Goal: Information Seeking & Learning: Learn about a topic

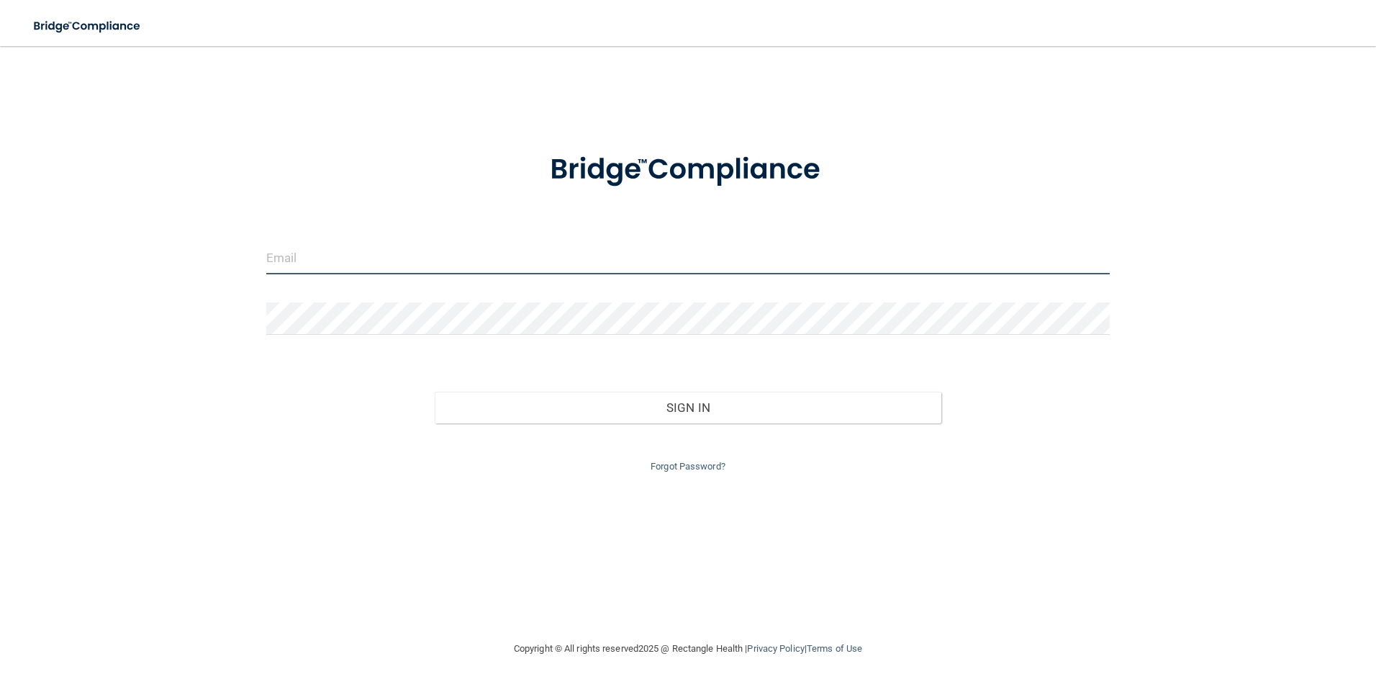
click at [376, 245] on input "email" at bounding box center [688, 258] width 844 height 32
click at [1157, 422] on div "Invalid email/password. You don't have permission to access that page. Sign In …" at bounding box center [688, 342] width 1318 height 565
click at [385, 255] on input "email" at bounding box center [688, 258] width 844 height 32
type input "[EMAIL_ADDRESS][DOMAIN_NAME]"
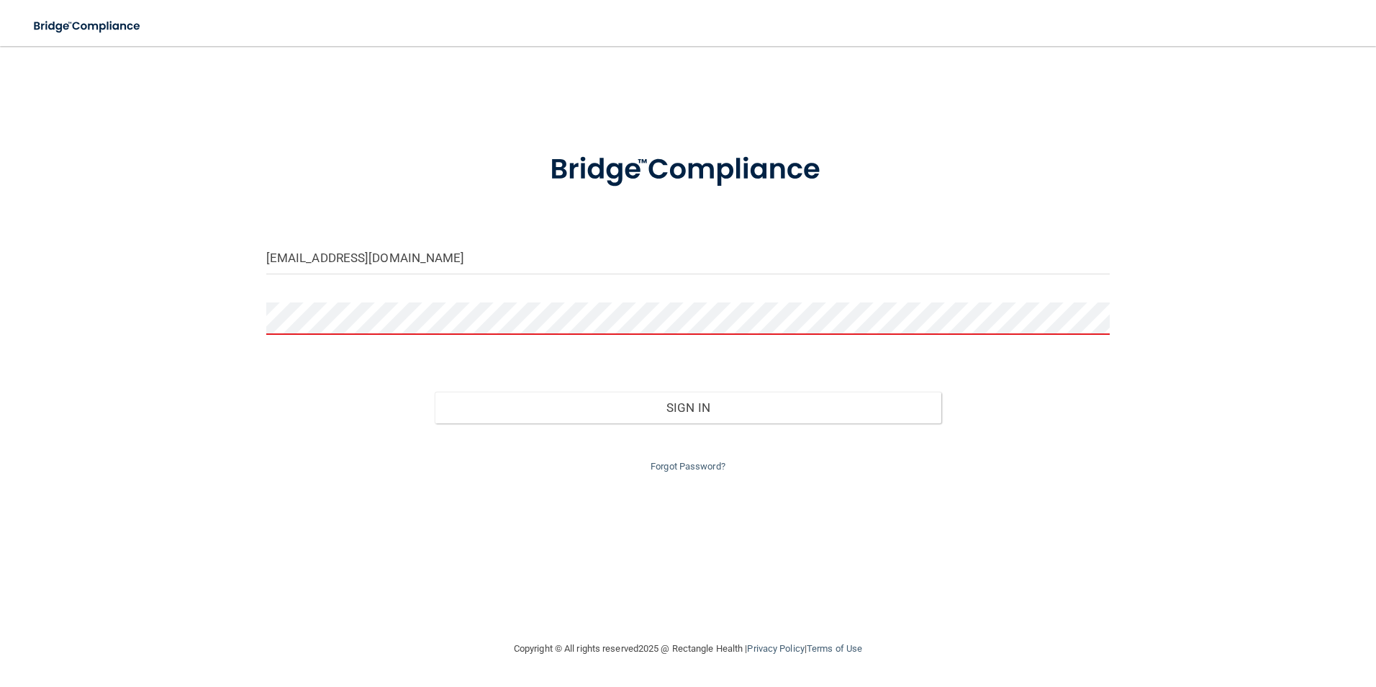
click at [416, 294] on form "ncab18@gmail.com Invalid email/password. You don't have permission to access th…" at bounding box center [688, 303] width 844 height 343
click at [435, 392] on button "Sign In" at bounding box center [688, 408] width 507 height 32
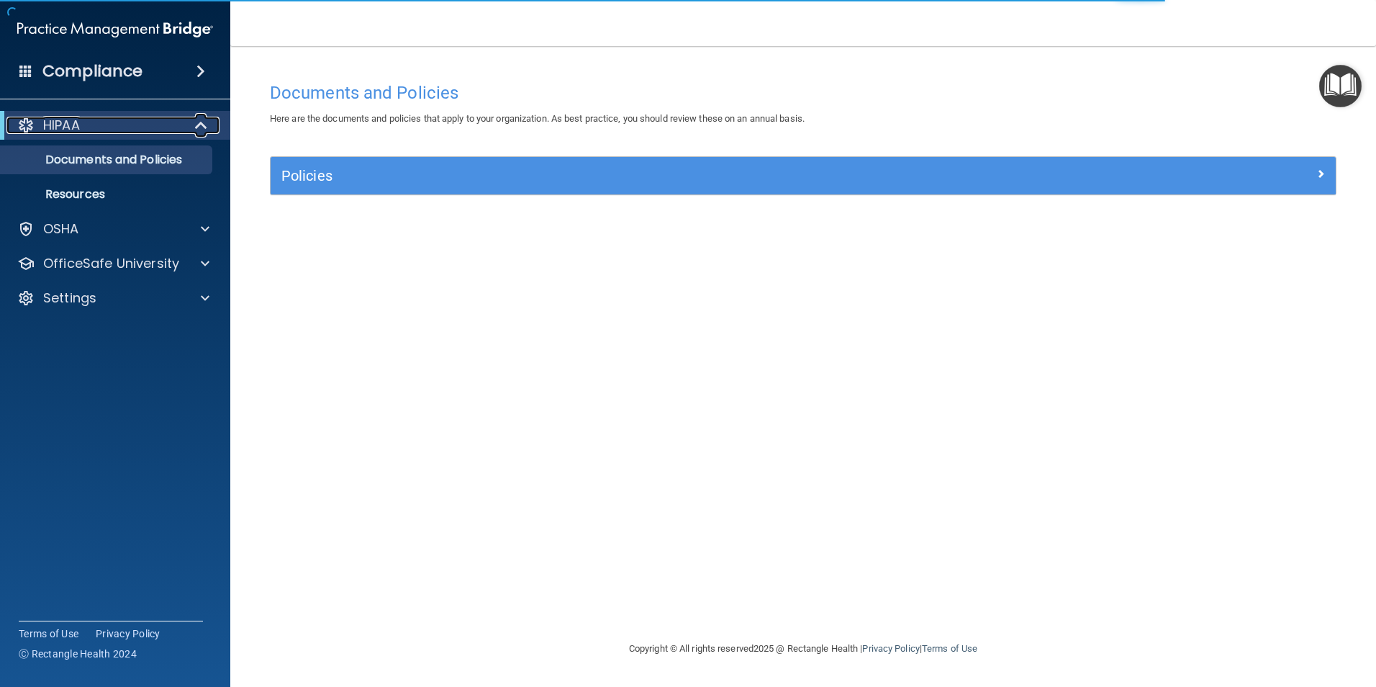
click at [203, 122] on span at bounding box center [202, 125] width 12 height 17
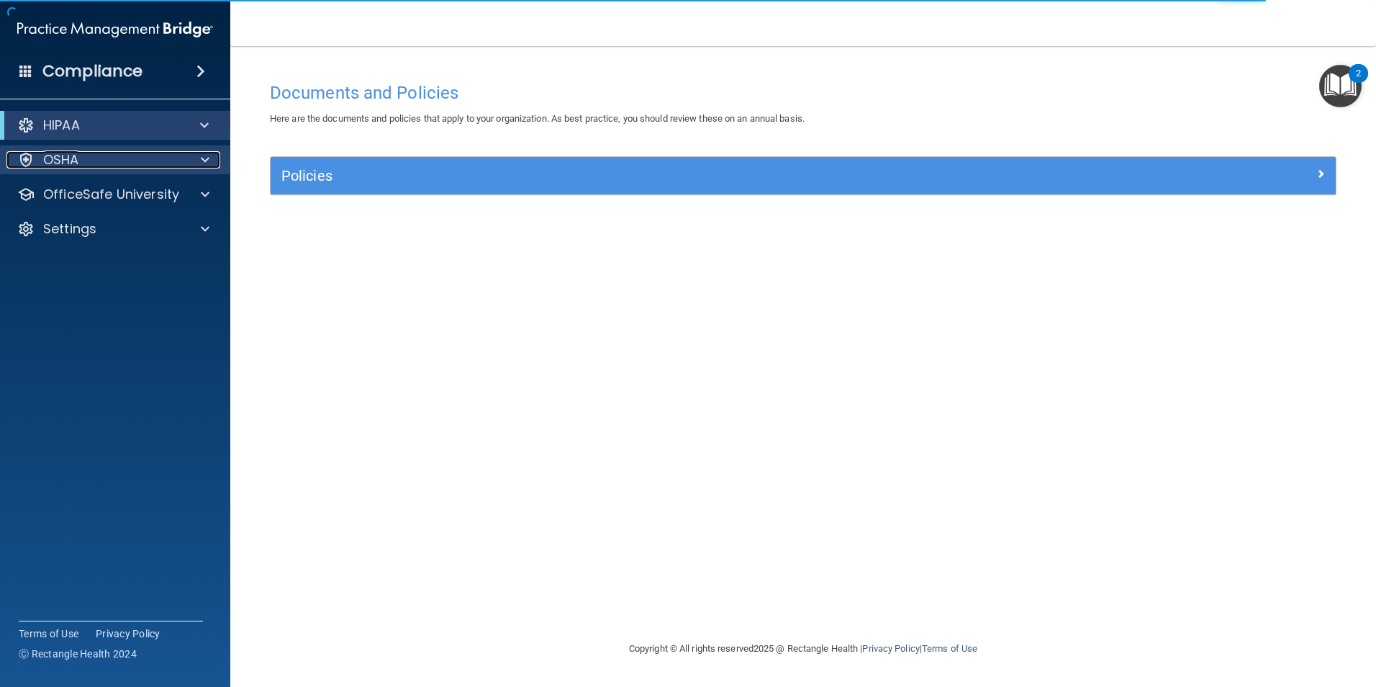
click at [197, 160] on div at bounding box center [203, 159] width 36 height 17
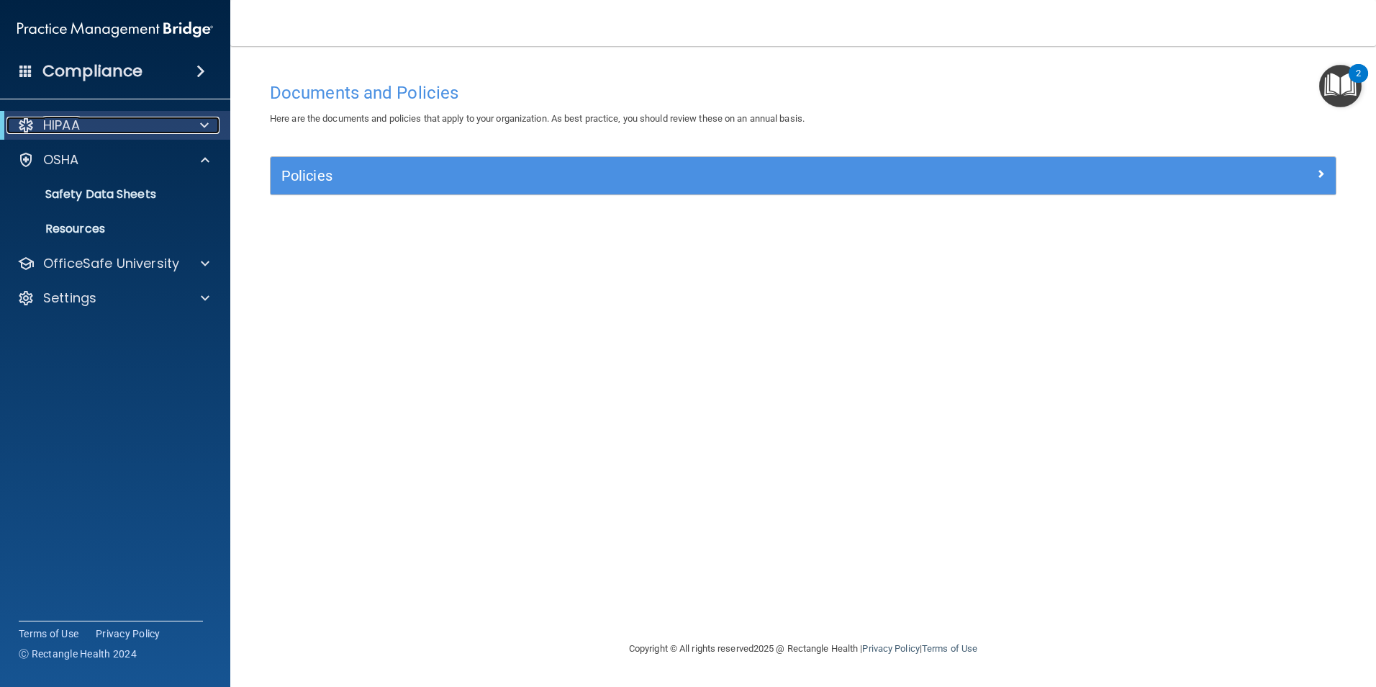
click at [196, 127] on div at bounding box center [201, 125] width 35 height 17
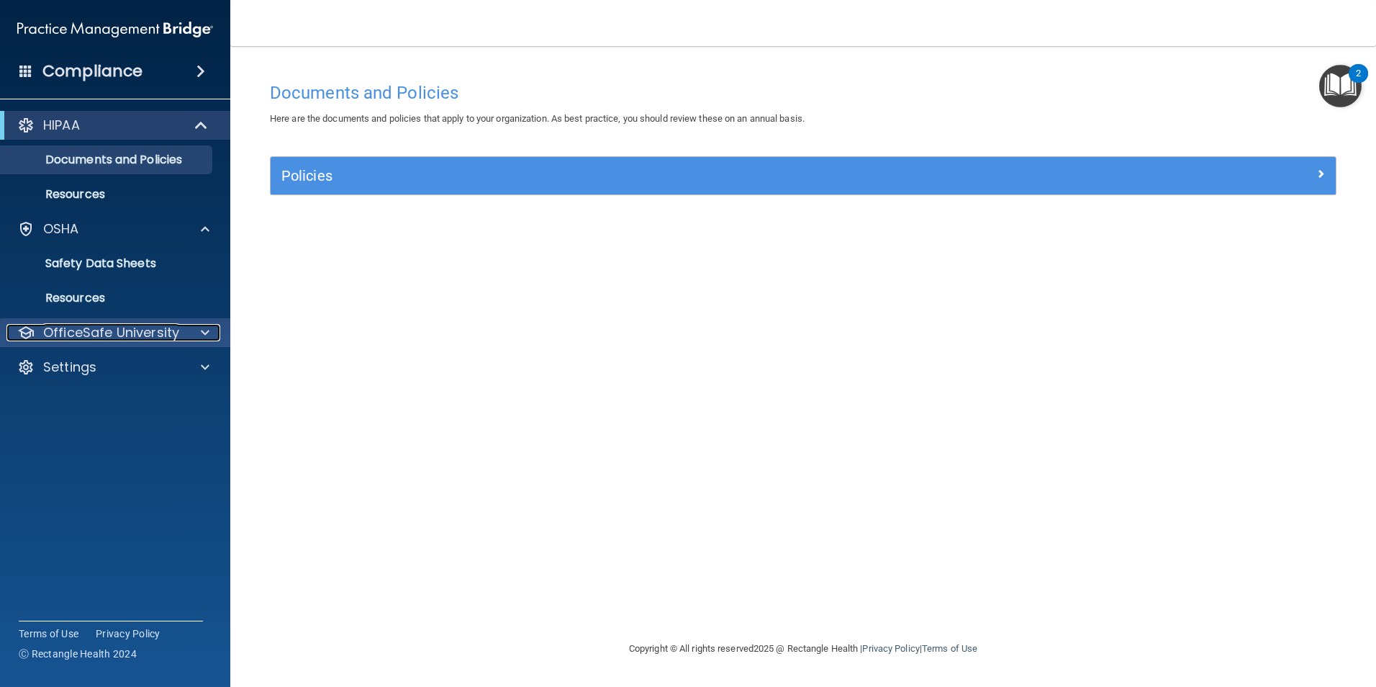
click at [197, 330] on div at bounding box center [203, 332] width 36 height 17
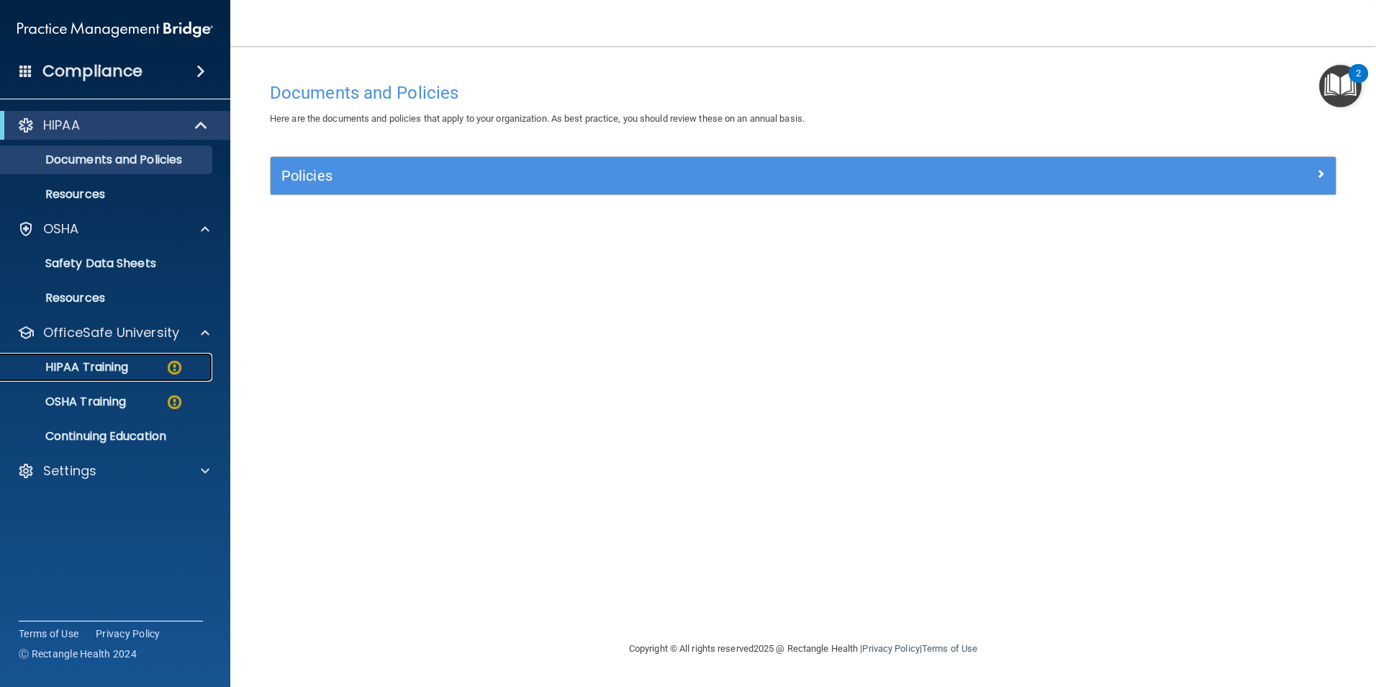
click at [145, 375] on link "HIPAA Training" at bounding box center [99, 367] width 227 height 29
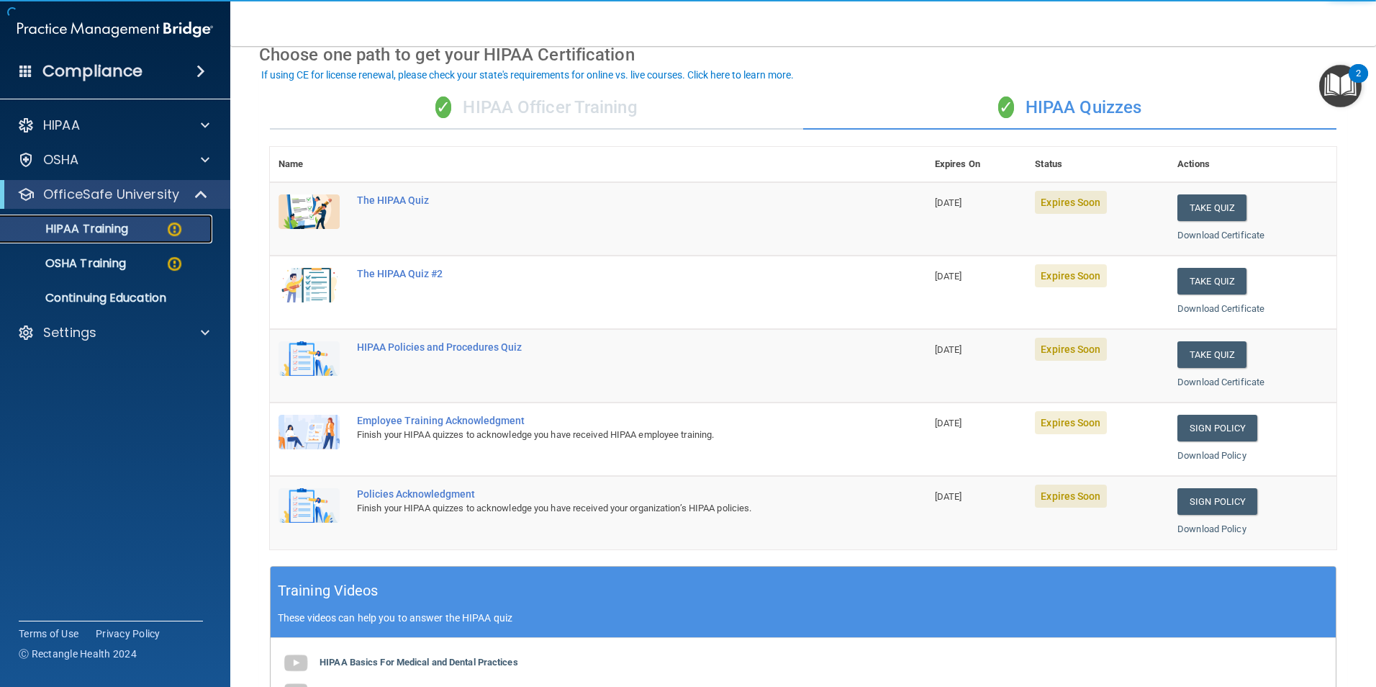
scroll to position [72, 0]
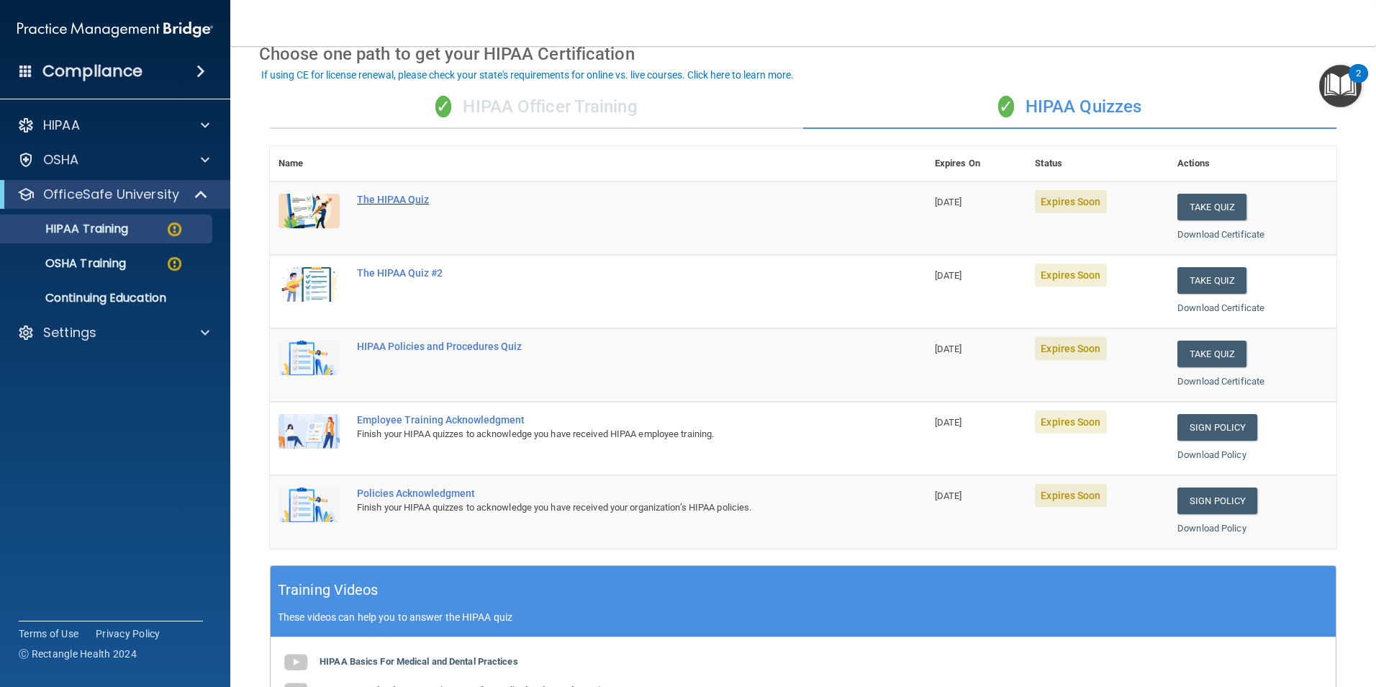
drag, startPoint x: 383, startPoint y: 185, endPoint x: 385, endPoint y: 195, distance: 10.3
click at [382, 190] on td "The HIPAA Quiz" at bounding box center [637, 217] width 578 height 73
click at [387, 199] on div "The HIPAA Quiz" at bounding box center [605, 200] width 497 height 12
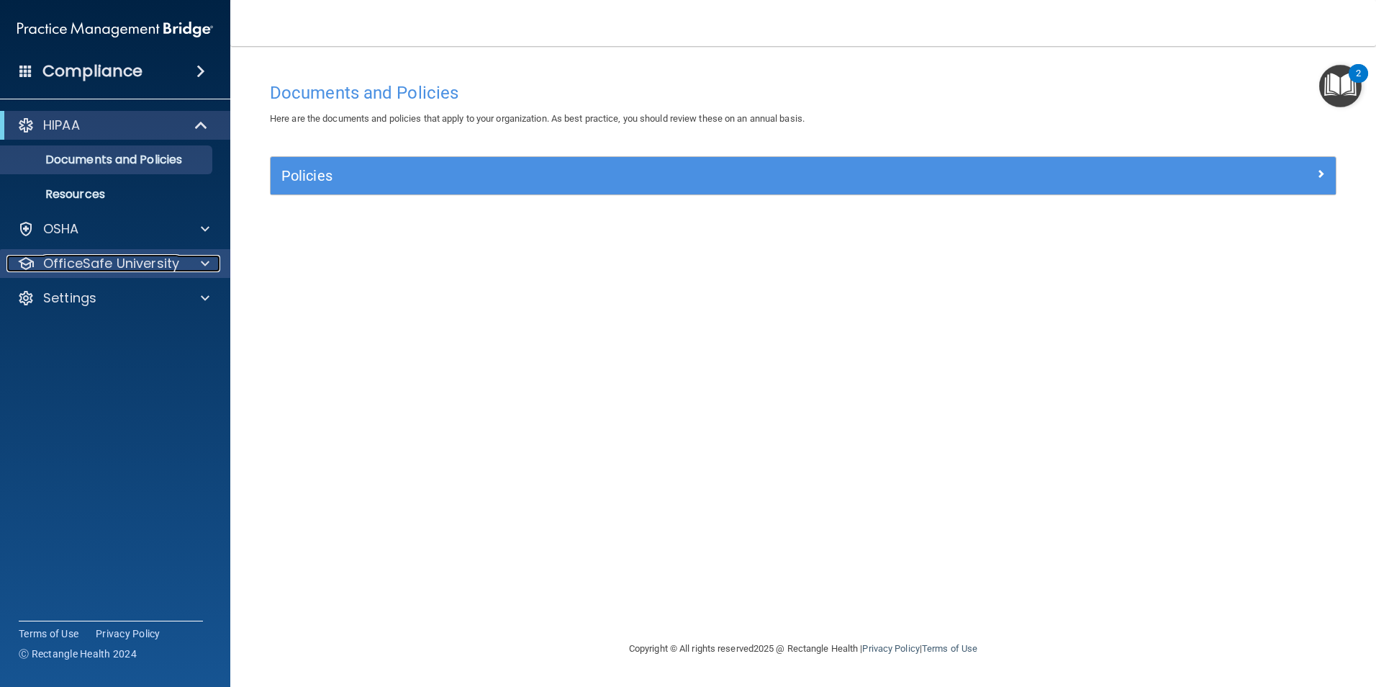
click at [205, 259] on span at bounding box center [205, 263] width 9 height 17
